Goal: Task Accomplishment & Management: Manage account settings

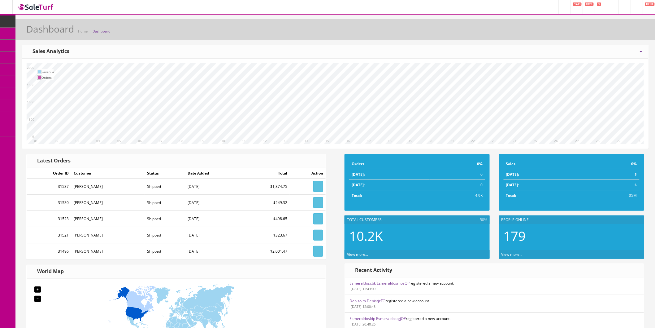
click at [36, 34] on icon at bounding box center [32, 33] width 7 height 5
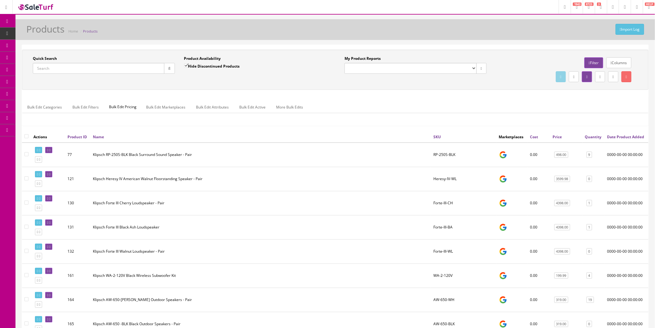
click at [64, 69] on input "Quick Search" at bounding box center [99, 68] width 132 height 11
type input "M"
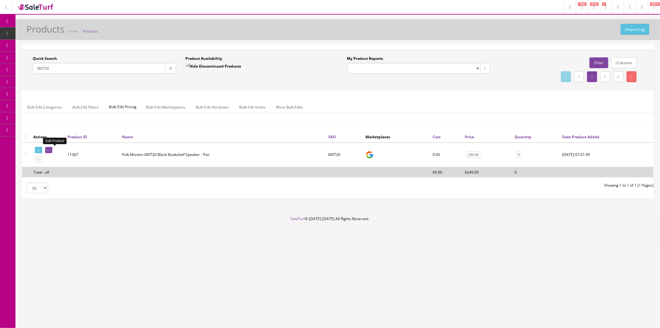
type input "MXT20"
click at [52, 148] on link at bounding box center [48, 150] width 7 height 7
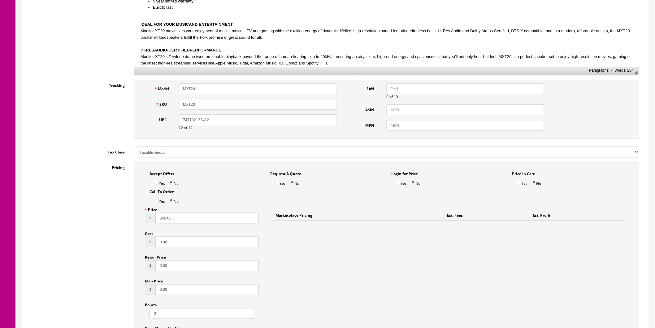
scroll to position [241, 0]
drag, startPoint x: 179, startPoint y: 220, endPoint x: 143, endPoint y: 220, distance: 36.2
click at [143, 220] on div "Price $ 249.00 Cost $ 0.00 Retail Price $ 0.00 Map Price $ 0.00 Points 0 Drop S…" at bounding box center [201, 275] width 123 height 143
type input "279.00"
click at [112, 221] on div "Pricing Accept Offers Yes No Request A Quote Yes No Login for Price Yes No Pric…" at bounding box center [335, 318] width 617 height 313
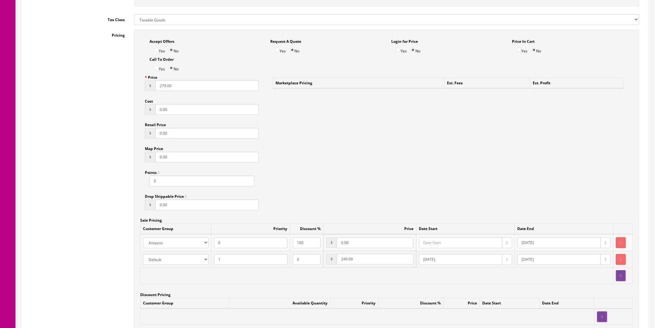
scroll to position [378, 0]
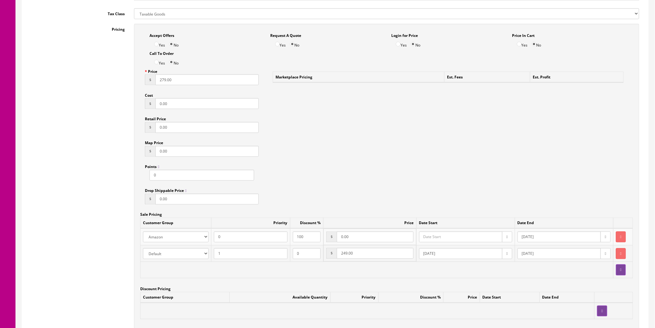
drag, startPoint x: 368, startPoint y: 254, endPoint x: 321, endPoint y: 258, distance: 46.9
click at [320, 257] on tr "Amazon ASD Discounts Default Ebay Jet My Store Customers Phone Preferred Reverb…" at bounding box center [387, 253] width 493 height 17
type input "279"
click at [87, 208] on div "Pricing Accept Offers Yes No Request A Quote Yes No Login for Price Yes No Pric…" at bounding box center [335, 180] width 617 height 313
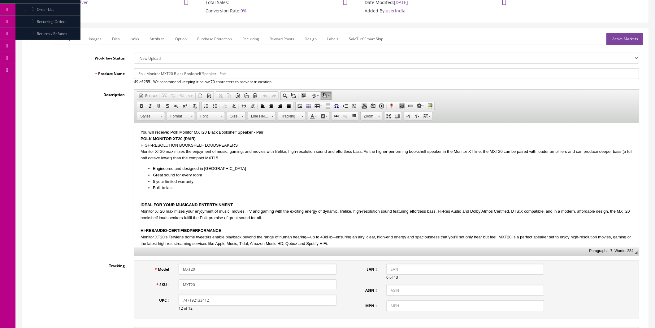
scroll to position [0, 0]
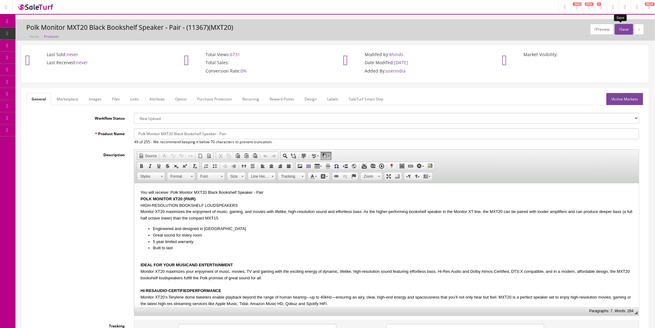
click at [619, 28] on button "Save" at bounding box center [624, 29] width 18 height 11
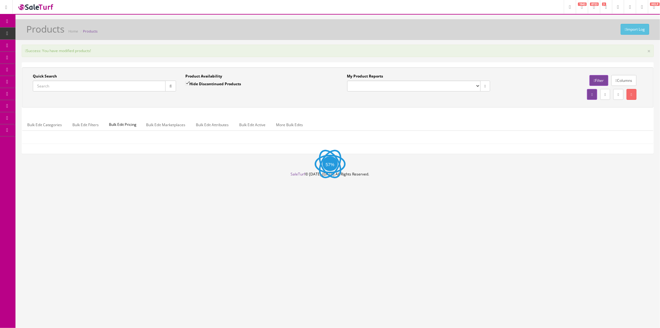
click at [55, 86] on div "Quick Search Date From Product Availability Hide Discontinued Products Date To …" at bounding box center [338, 87] width 632 height 40
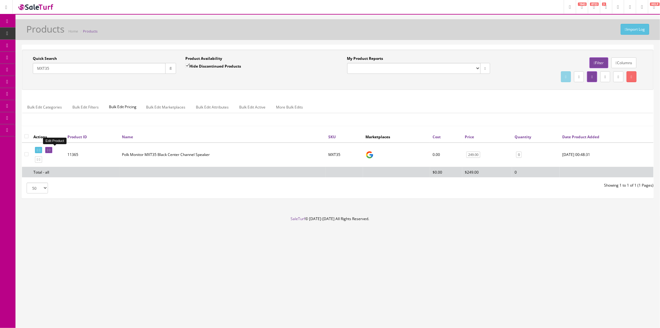
type input "MXT35"
click at [48, 150] on icon at bounding box center [47, 149] width 1 height 3
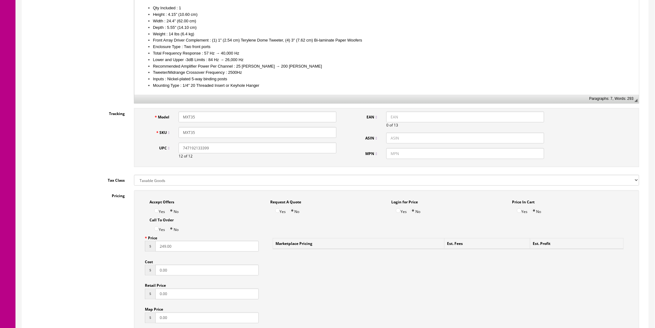
scroll to position [241, 0]
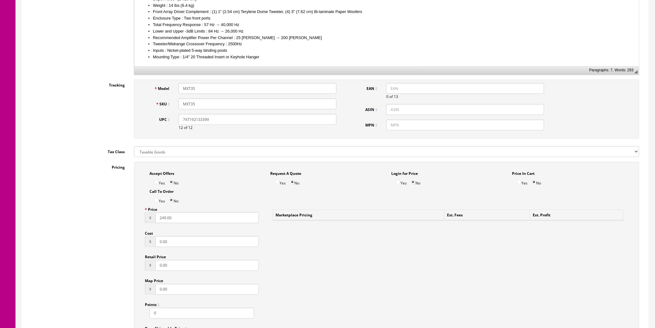
drag, startPoint x: 160, startPoint y: 219, endPoint x: 151, endPoint y: 219, distance: 9.3
click at [151, 219] on div "$ 249.00" at bounding box center [202, 217] width 114 height 11
type input "3"
type input "279"
click at [98, 216] on div "Pricing Accept Offers Yes No Request A Quote Yes No Login for Price Yes No Pric…" at bounding box center [335, 318] width 617 height 313
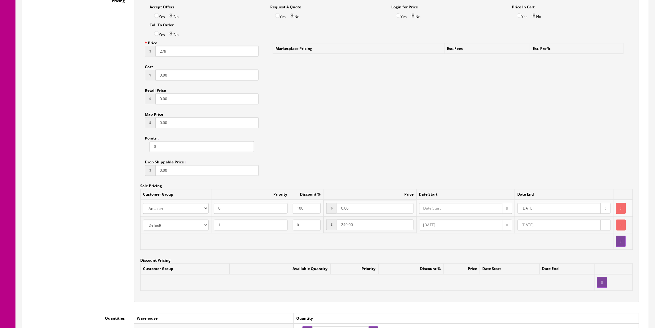
scroll to position [447, 0]
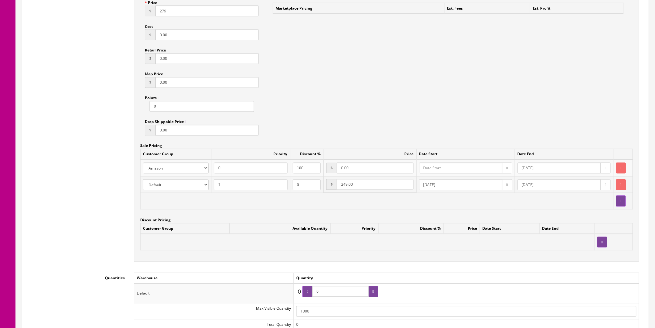
drag, startPoint x: 369, startPoint y: 187, endPoint x: 329, endPoint y: 187, distance: 39.9
click at [329, 187] on td "$ 249.00" at bounding box center [370, 184] width 93 height 16
type input "279"
click at [79, 149] on div "Pricing Accept Offers Yes No Request A Quote Yes No Login for Price Yes No Pric…" at bounding box center [335, 111] width 617 height 313
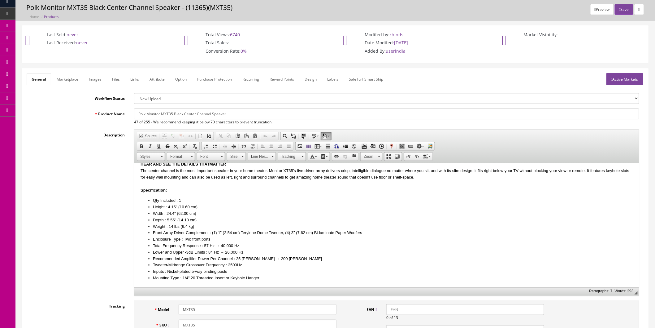
scroll to position [0, 0]
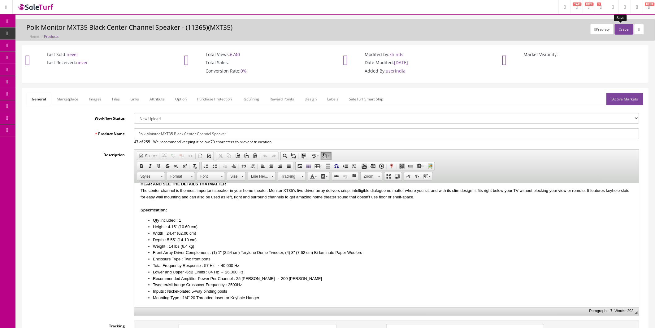
click at [624, 26] on button "Save" at bounding box center [624, 29] width 18 height 11
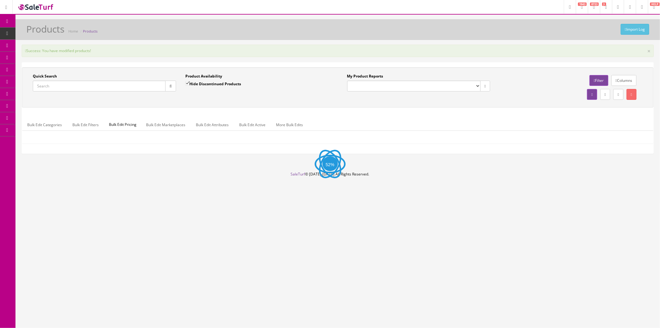
click at [56, 85] on input "Quick Search" at bounding box center [99, 86] width 133 height 11
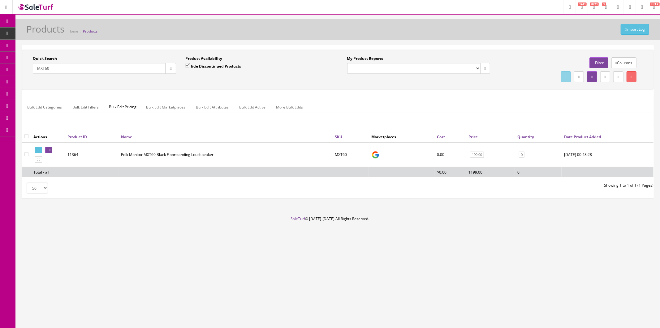
type input "MXT60"
click at [52, 148] on link at bounding box center [48, 150] width 7 height 7
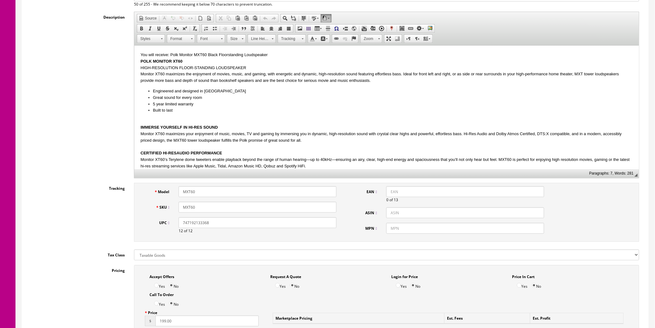
scroll to position [206, 0]
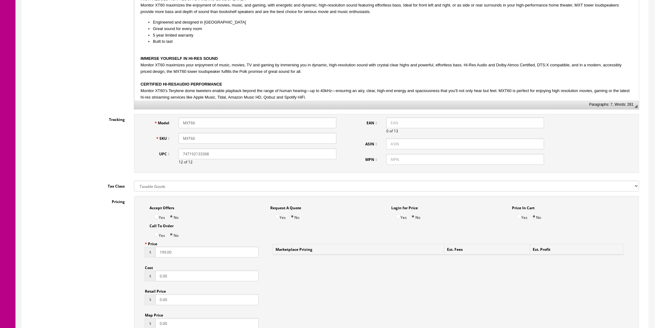
drag, startPoint x: 166, startPoint y: 254, endPoint x: 145, endPoint y: 254, distance: 21.7
click at [146, 254] on div "$ 199.00" at bounding box center [202, 251] width 114 height 11
type input "229"
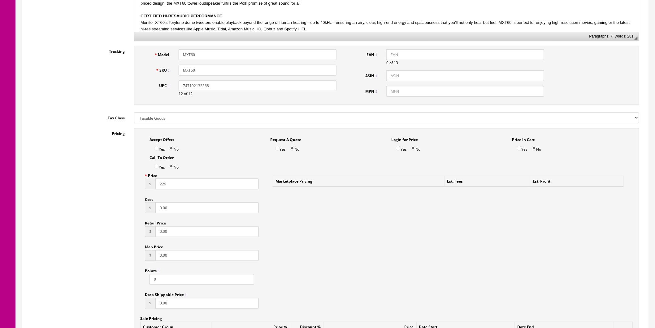
scroll to position [447, 0]
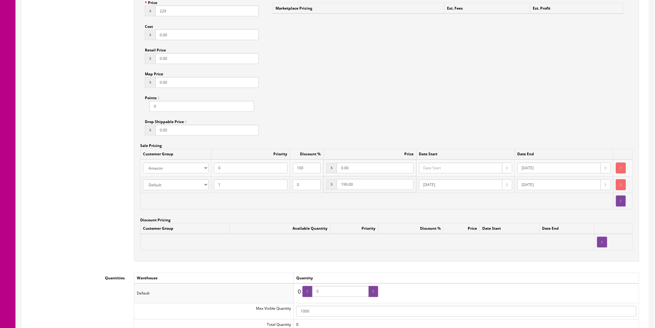
drag, startPoint x: 369, startPoint y: 186, endPoint x: 324, endPoint y: 187, distance: 45.5
click at [324, 187] on td "$ 199.00" at bounding box center [370, 184] width 93 height 16
type input "229"
click at [386, 96] on div "Accept Offers Yes No Request A Quote Yes No Login for Price Yes No Price In Car…" at bounding box center [386, 108] width 505 height 307
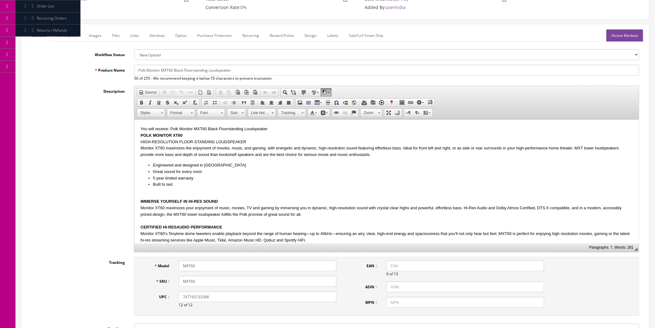
scroll to position [0, 0]
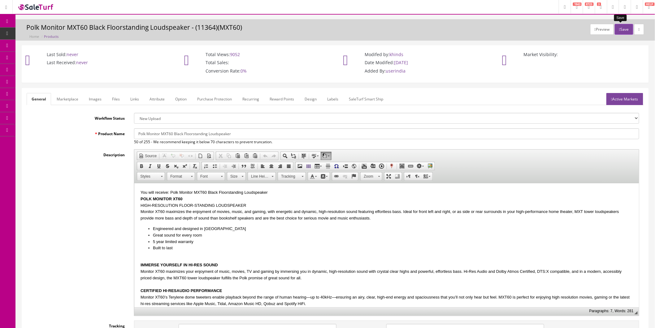
click at [621, 30] on button "Save" at bounding box center [624, 29] width 18 height 11
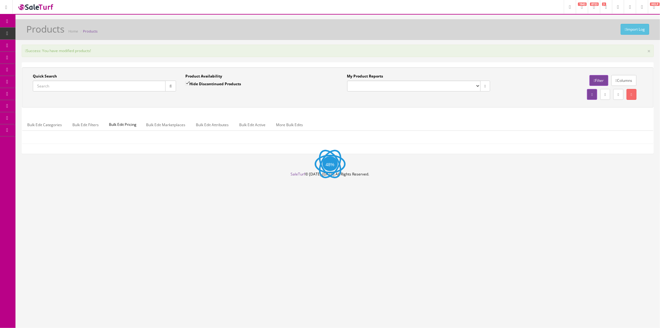
click at [63, 86] on input "Quick Search" at bounding box center [99, 86] width 133 height 11
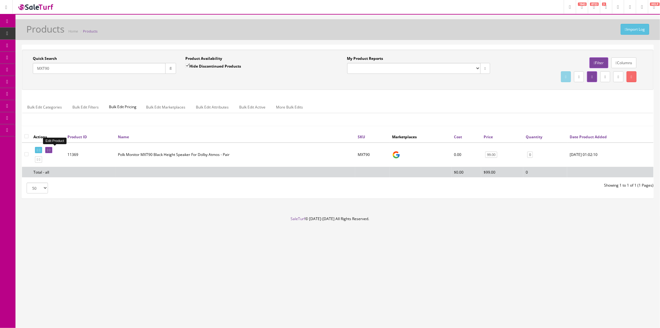
type input "MXT90"
click at [50, 148] on icon at bounding box center [49, 149] width 1 height 3
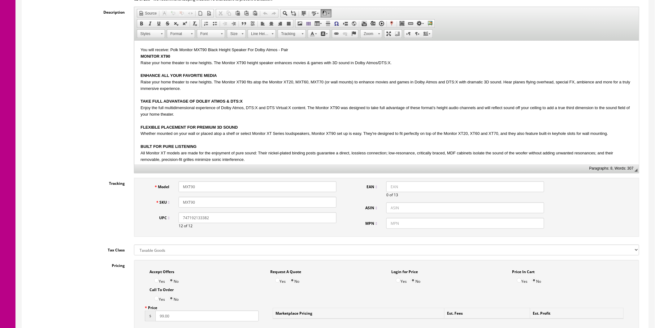
scroll to position [206, 0]
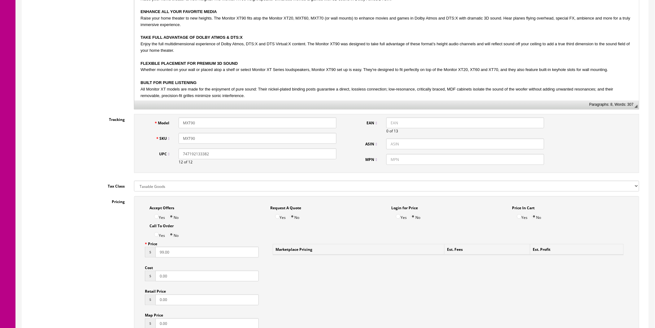
drag, startPoint x: 150, startPoint y: 255, endPoint x: 138, endPoint y: 255, distance: 12.1
type input "119"
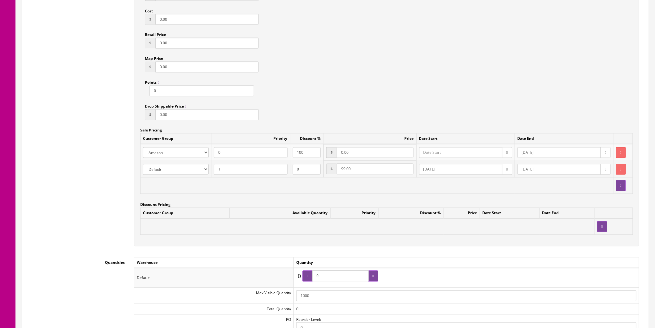
scroll to position [482, 0]
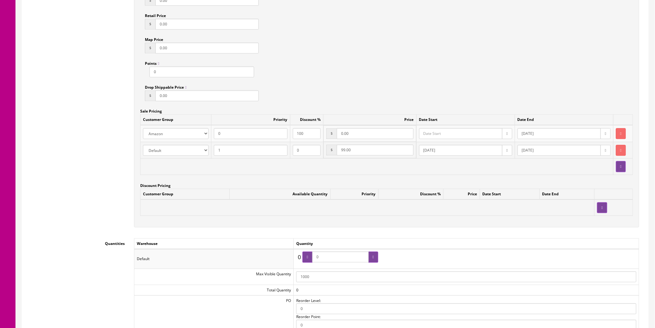
drag, startPoint x: 375, startPoint y: 150, endPoint x: 305, endPoint y: 151, distance: 70.6
click at [305, 151] on tr "Amazon ASD Discounts Default Ebay Jet My Store Customers Phone Preferred Reverb…" at bounding box center [387, 150] width 493 height 17
type input "119"
click at [465, 73] on div "Accept Offers Yes No Request A Quote Yes No Login for Price Yes No Price In Car…" at bounding box center [386, 74] width 505 height 307
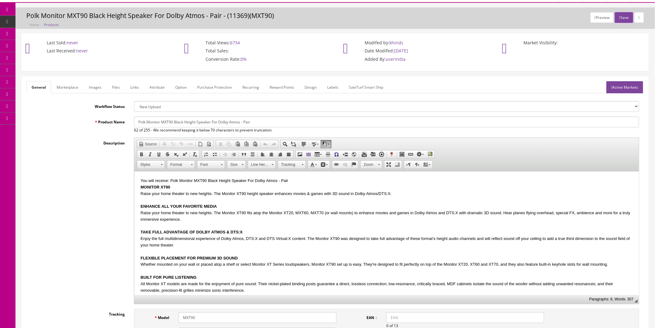
scroll to position [0, 0]
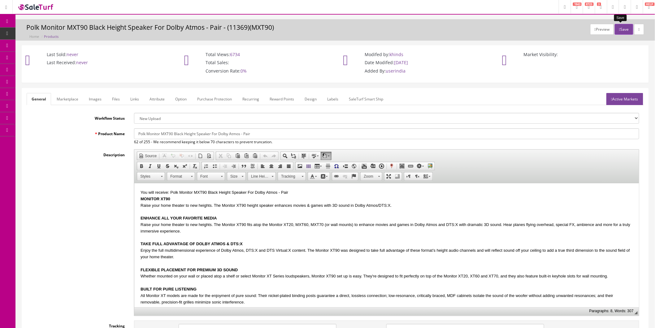
click at [619, 33] on button "Save" at bounding box center [624, 29] width 18 height 11
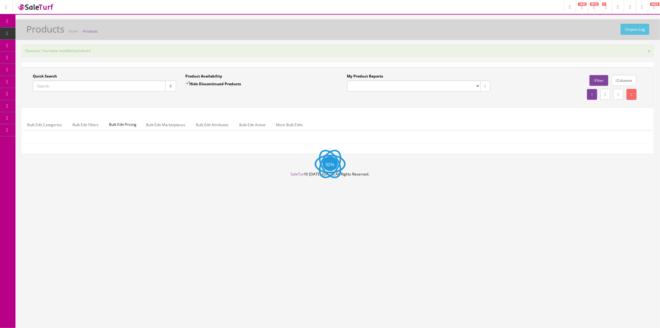
click at [60, 86] on input "Quick Search" at bounding box center [99, 86] width 133 height 11
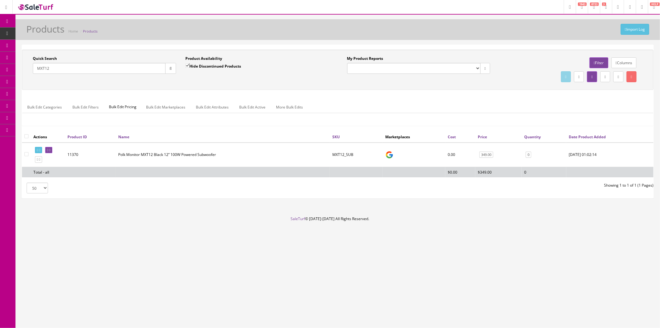
type input "MXT12"
click at [50, 148] on icon at bounding box center [49, 149] width 1 height 3
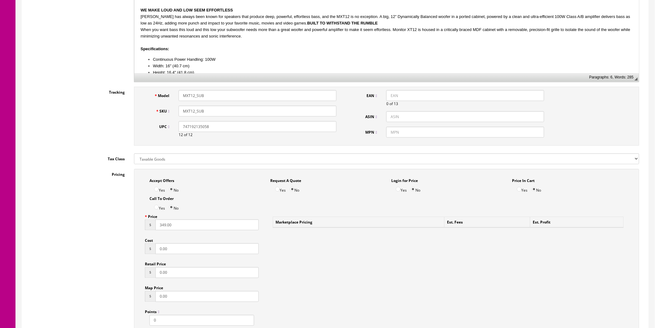
scroll to position [241, 0]
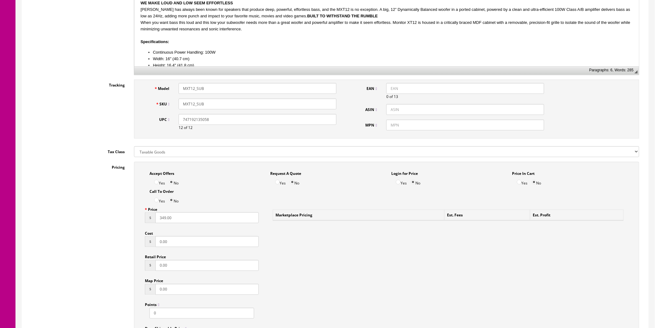
drag, startPoint x: 154, startPoint y: 222, endPoint x: 116, endPoint y: 225, distance: 37.3
click at [117, 225] on div "Pricing Accept Offers Yes No Request A Quote Yes No Login for Price Yes No Pric…" at bounding box center [335, 318] width 617 height 313
type input "399"
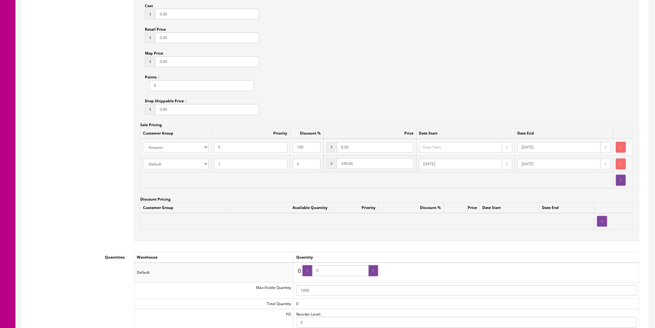
scroll to position [516, 0]
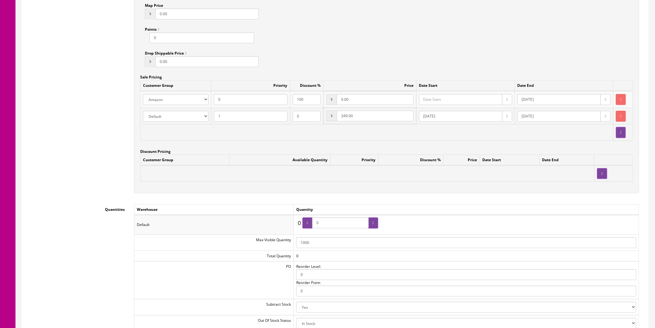
click at [314, 119] on tr "Amazon ASD Discounts Default Ebay Jet My Store Customers Phone Preferred Reverb…" at bounding box center [387, 115] width 493 height 17
type input "399"
click at [420, 64] on div "Accept Offers Yes No Request A Quote Yes No Login for Price Yes No Price In Car…" at bounding box center [386, 39] width 505 height 307
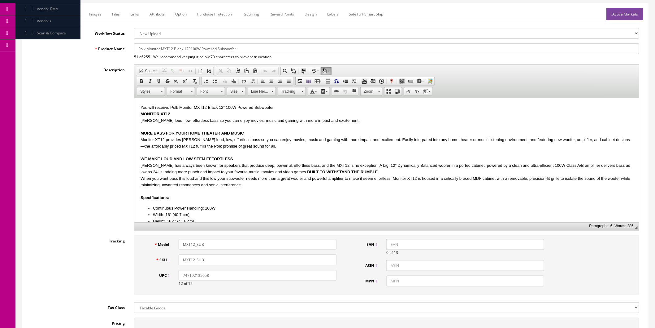
scroll to position [0, 0]
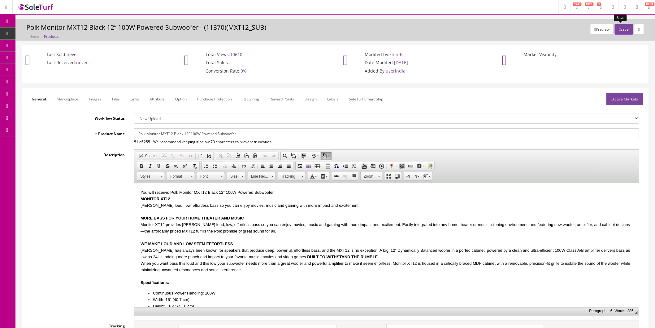
click at [622, 32] on button "Save" at bounding box center [624, 29] width 18 height 11
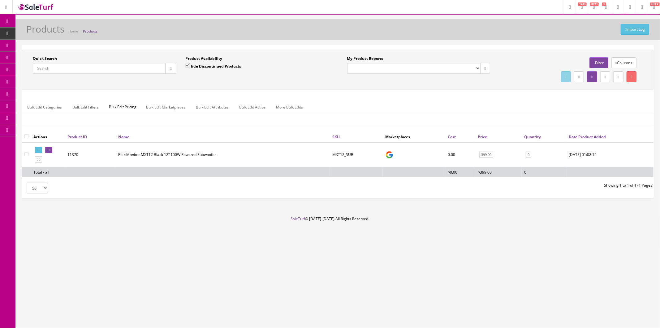
drag, startPoint x: 61, startPoint y: 69, endPoint x: 18, endPoint y: 69, distance: 43.0
click at [18, 69] on div "Quick Search Date From Product Availability Hide Discontinued Products Date To …" at bounding box center [337, 124] width 645 height 159
type input "MXT30"
click at [52, 150] on link at bounding box center [48, 150] width 7 height 7
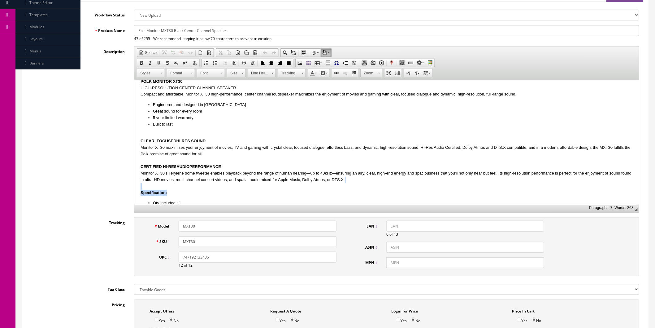
drag, startPoint x: 185, startPoint y: 202, endPoint x: 142, endPoint y: 204, distance: 43.1
click at [142, 204] on html "You will receive: Polk Monitor MXT30 Black Center Channel Speaker POLK MONITOR …" at bounding box center [386, 178] width 505 height 224
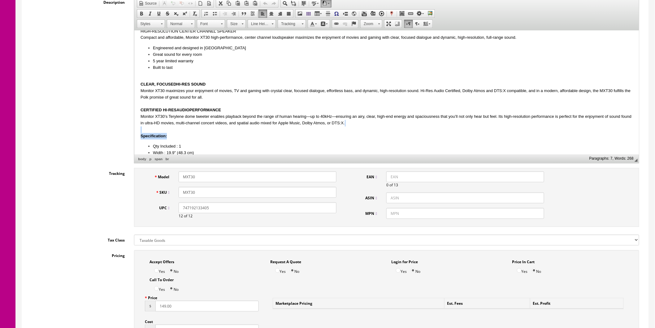
scroll to position [275, 0]
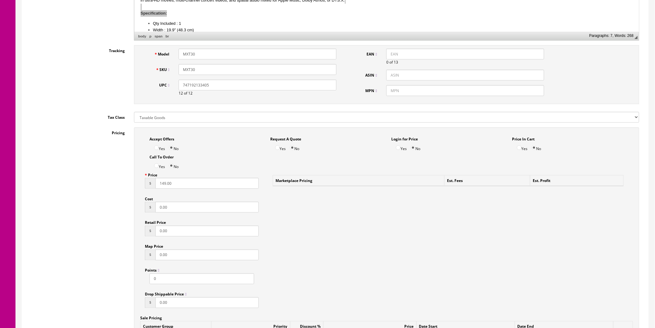
click at [178, 186] on input "149.00" at bounding box center [206, 183] width 103 height 11
drag, startPoint x: 191, startPoint y: 185, endPoint x: 152, endPoint y: 186, distance: 39.7
click at [152, 186] on div "$ 149.00" at bounding box center [202, 183] width 114 height 11
type input "179"
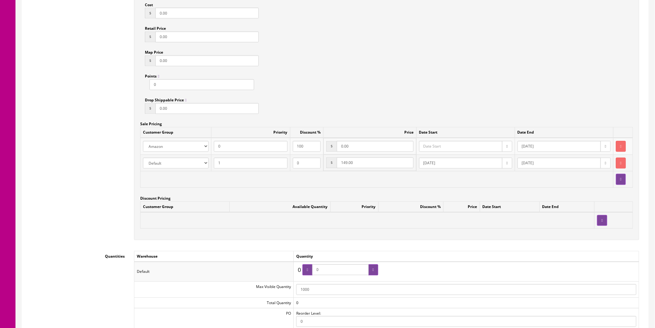
scroll to position [516, 0]
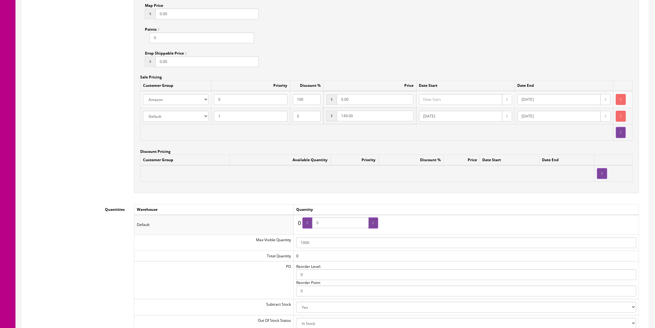
drag, startPoint x: 339, startPoint y: 119, endPoint x: 318, endPoint y: 120, distance: 21.1
click at [318, 120] on tr "Amazon ASD Discounts Default Ebay Jet My Store Customers Phone Preferred Reverb…" at bounding box center [387, 115] width 493 height 17
type input "179"
click at [417, 46] on div "Accept Offers Yes No Request A Quote Yes No Login for Price Yes No Price In Car…" at bounding box center [386, 39] width 505 height 307
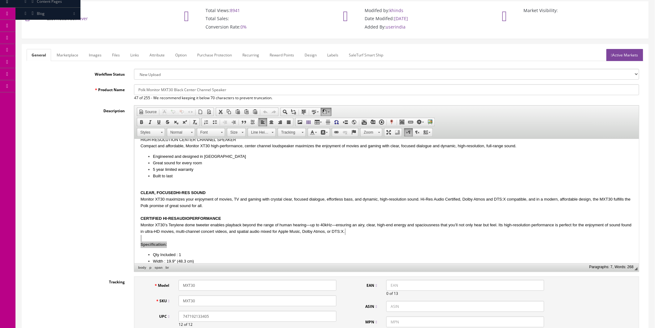
scroll to position [0, 0]
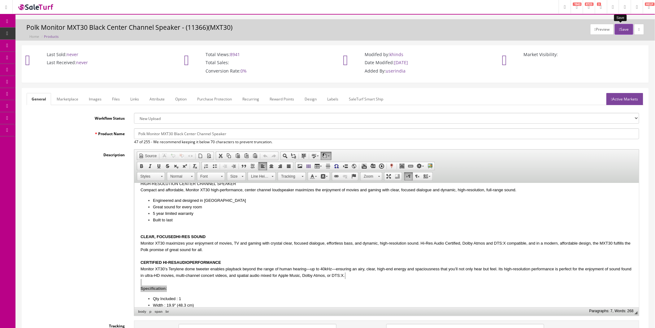
click at [623, 28] on button "Save" at bounding box center [624, 29] width 18 height 11
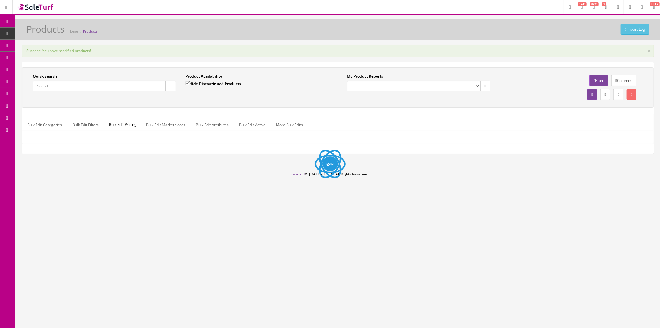
click at [51, 85] on div "Quick Search Date From Product Availability Hide Discontinued Products Date To …" at bounding box center [338, 87] width 632 height 40
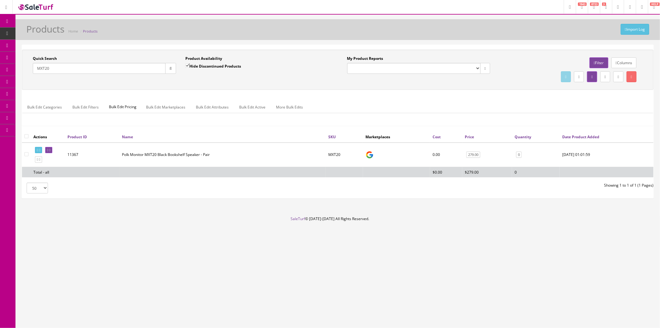
type input "MXT20"
